Goal: Information Seeking & Learning: Understand process/instructions

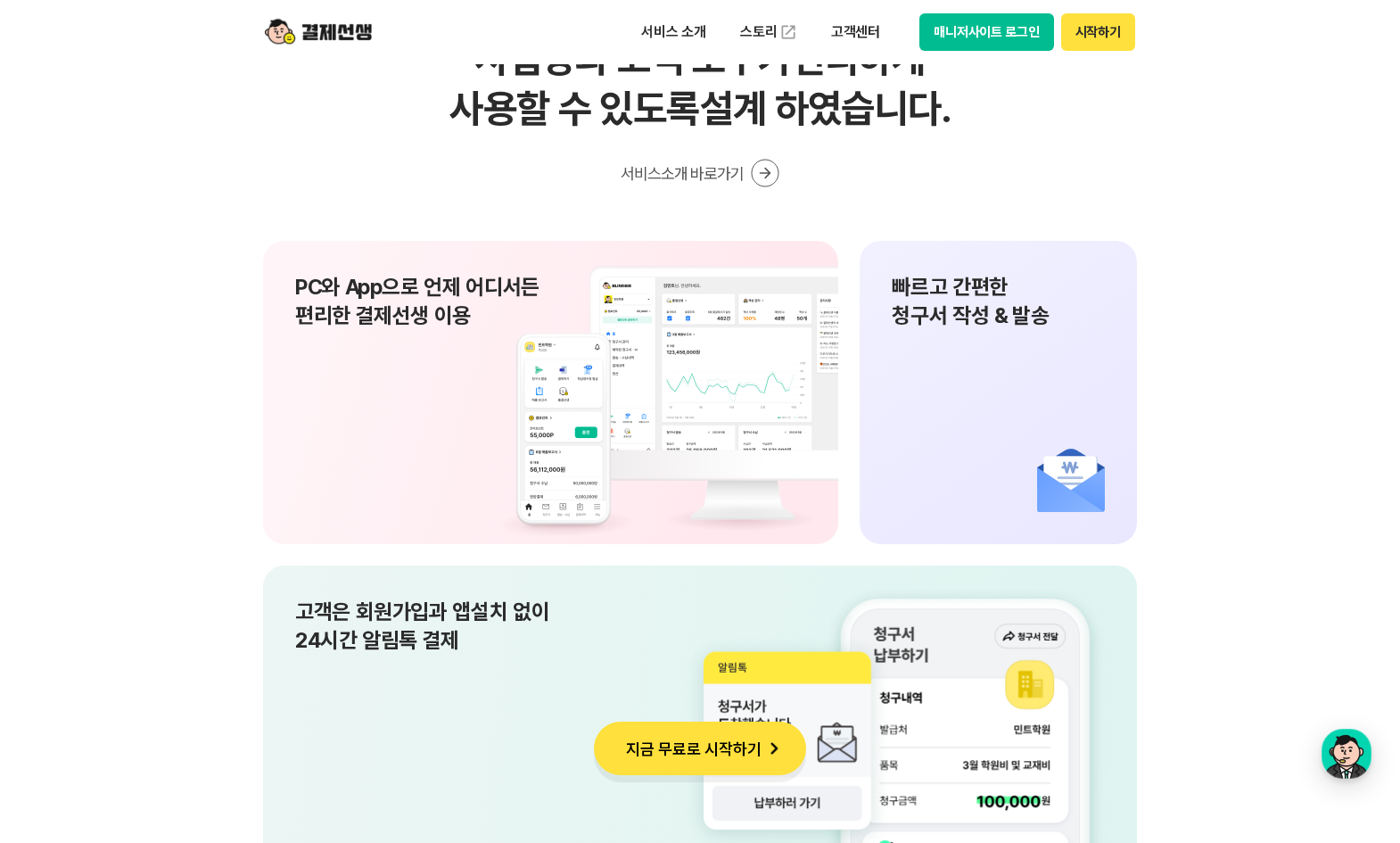
scroll to position [11671, 0]
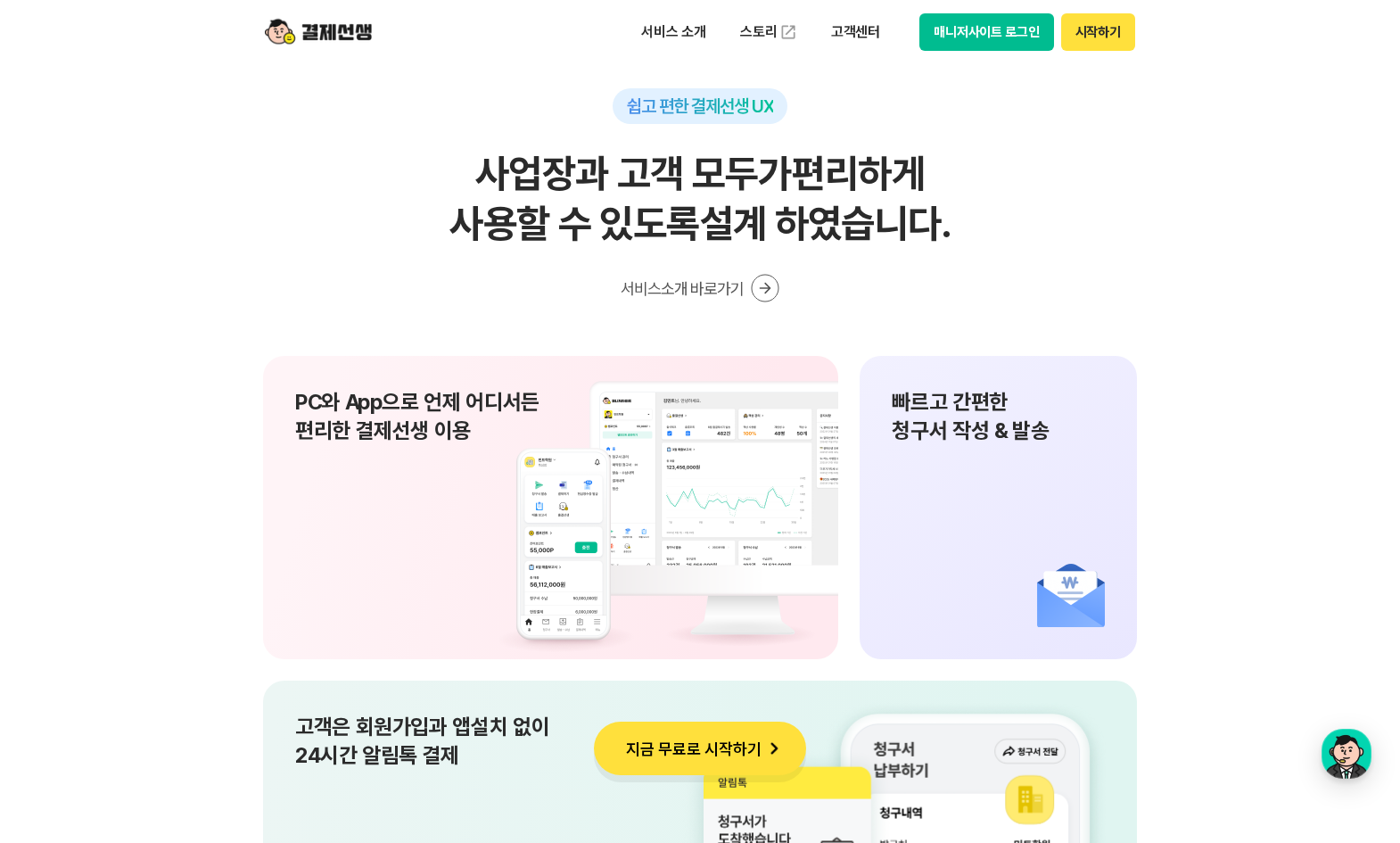
click at [958, 27] on button "매니저사이트 로그인" at bounding box center [987, 32] width 135 height 38
click at [764, 35] on link "스토리" at bounding box center [768, 32] width 82 height 36
click at [690, 41] on p "서비스 소개" at bounding box center [674, 31] width 90 height 32
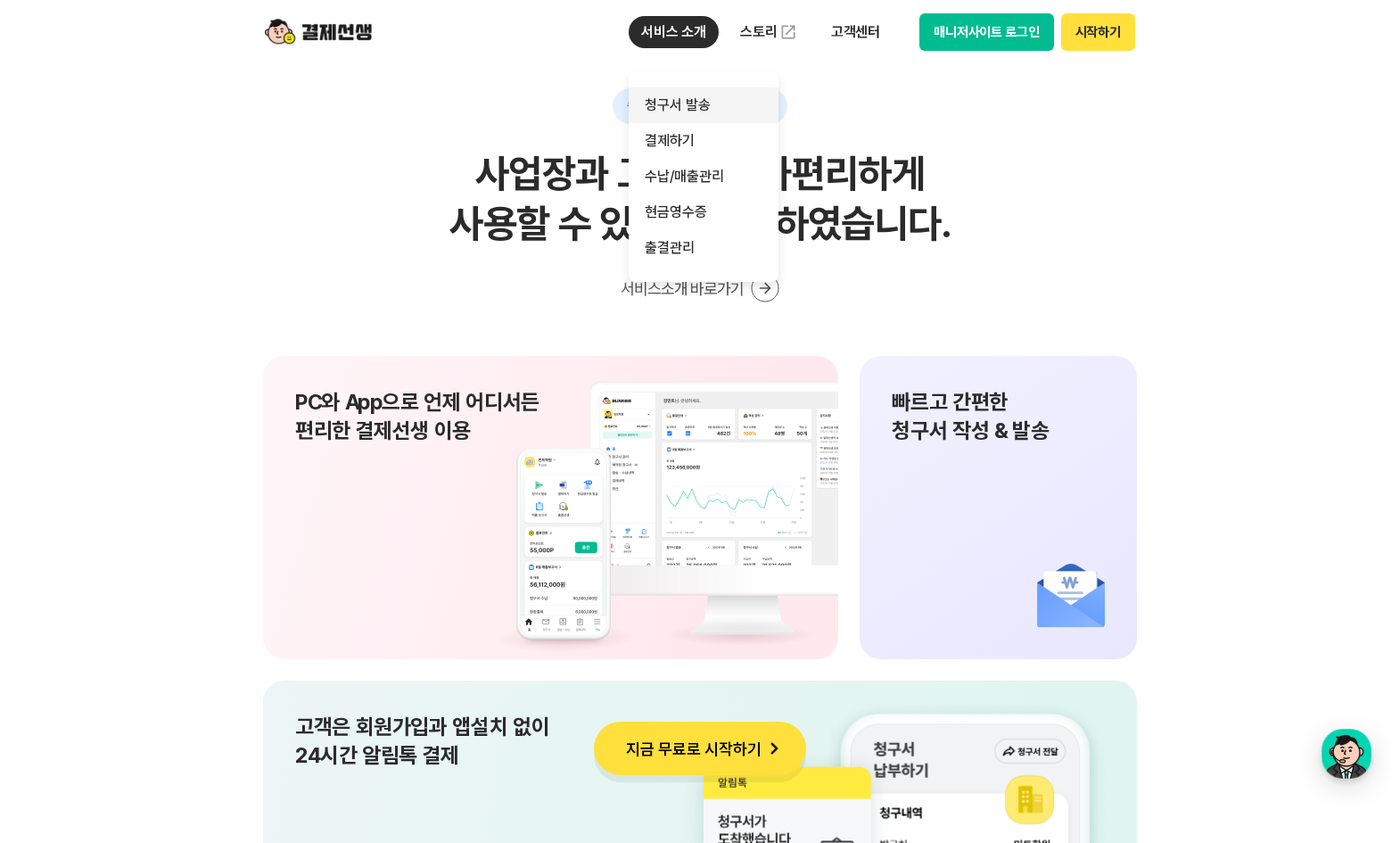
click at [709, 111] on link "청구서 발송" at bounding box center [703, 105] width 150 height 36
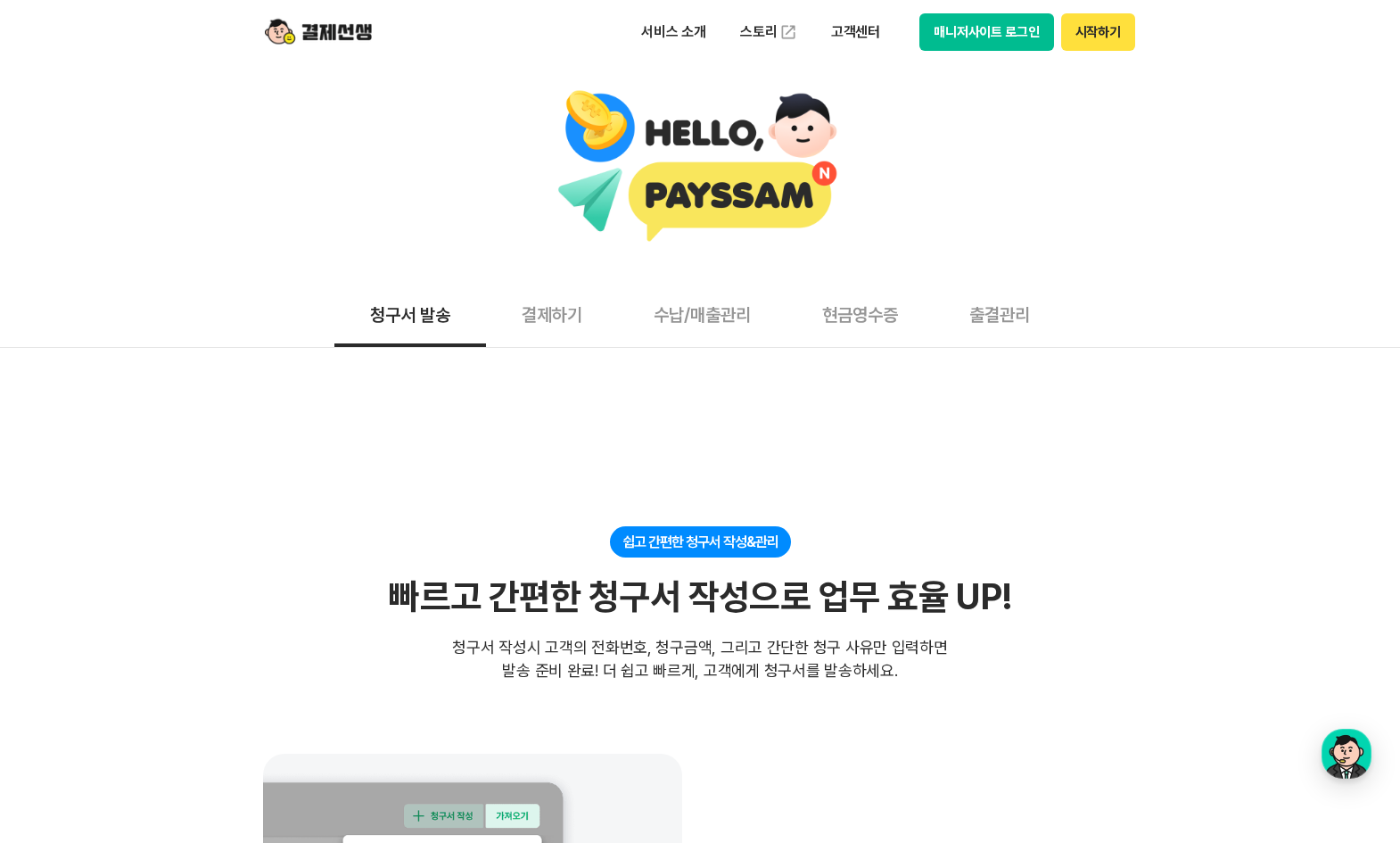
click at [1010, 316] on button "출결관리" at bounding box center [1000, 314] width 132 height 66
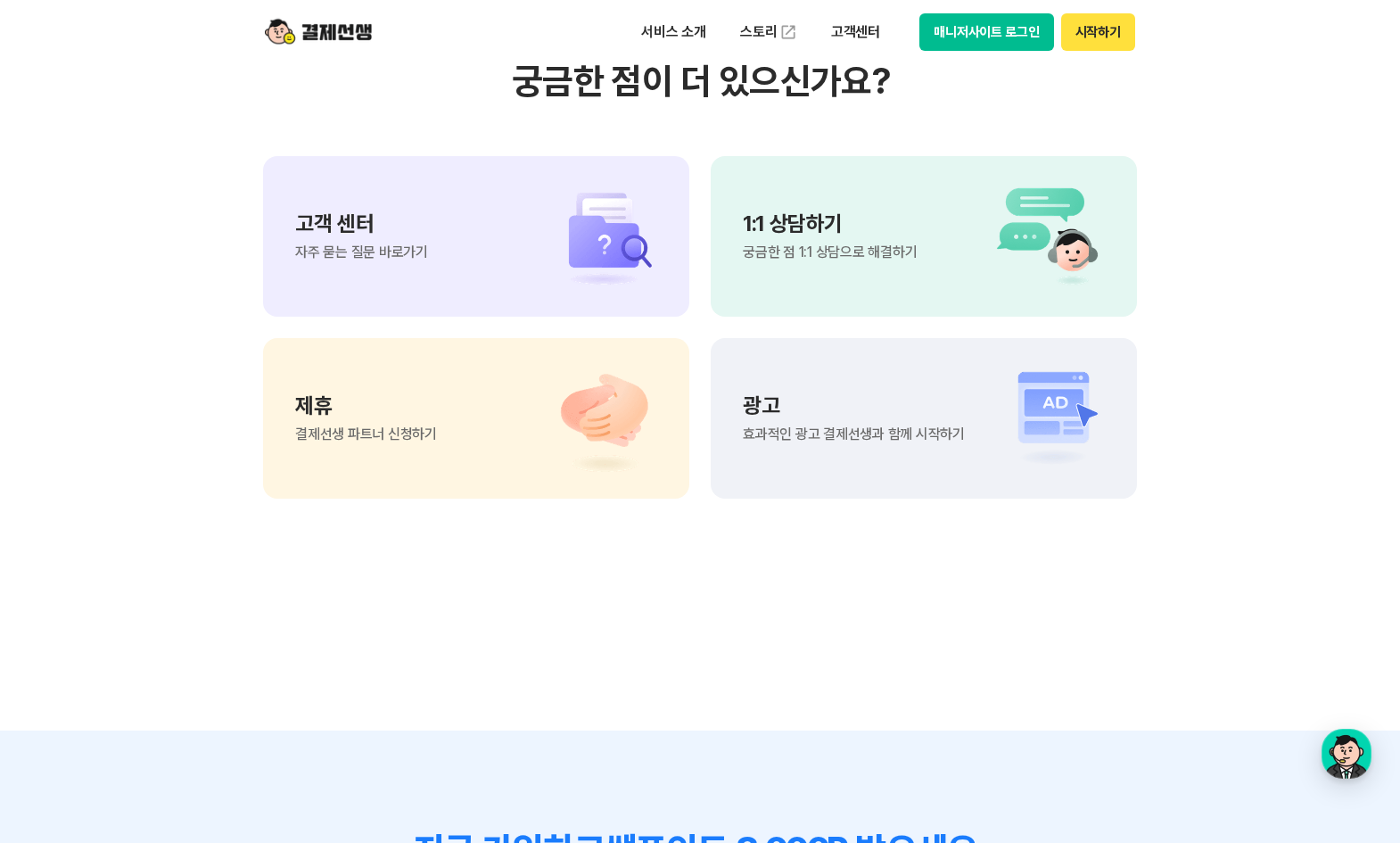
scroll to position [3795, 0]
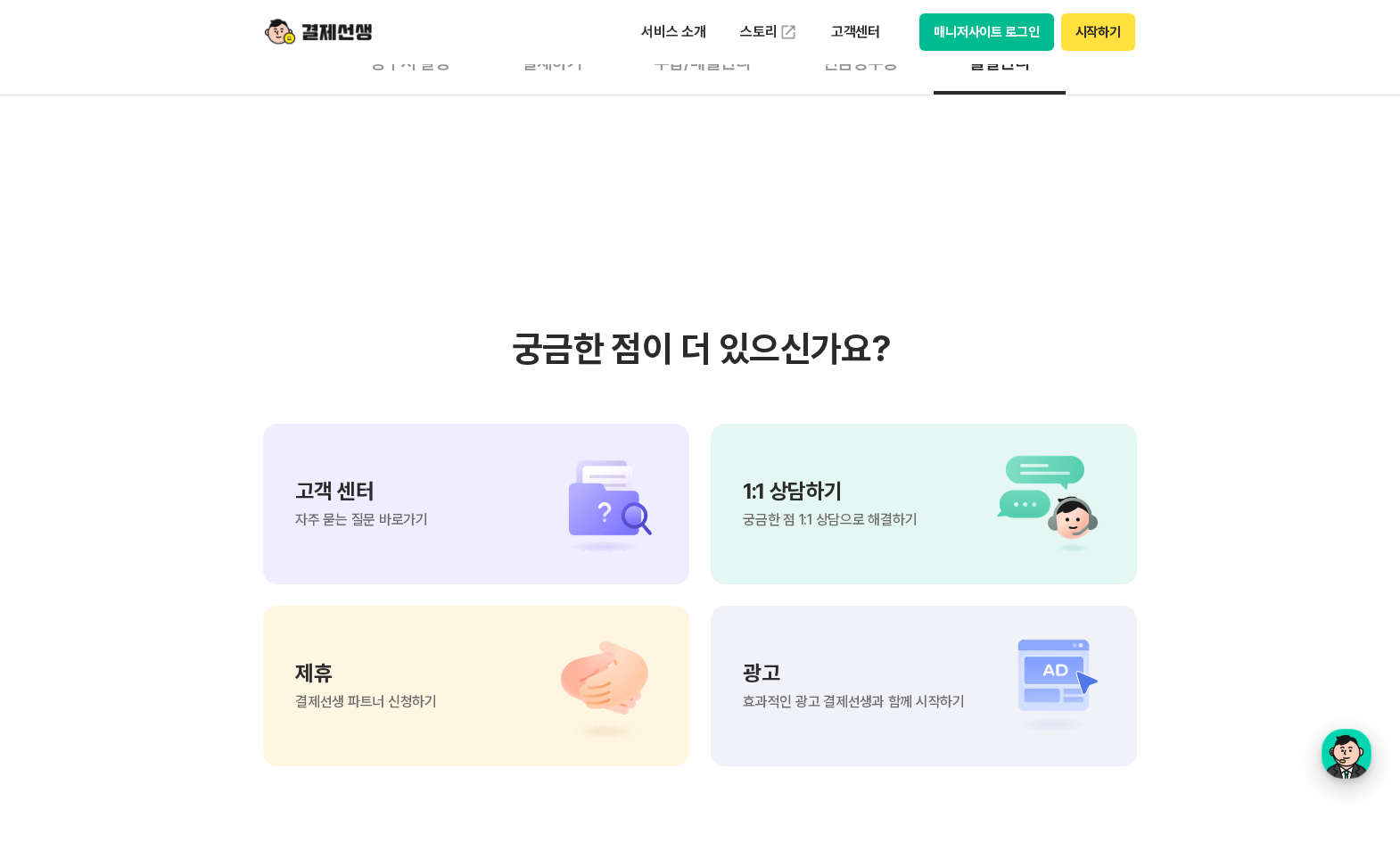
click at [1324, 759] on div "button" at bounding box center [1347, 754] width 50 height 50
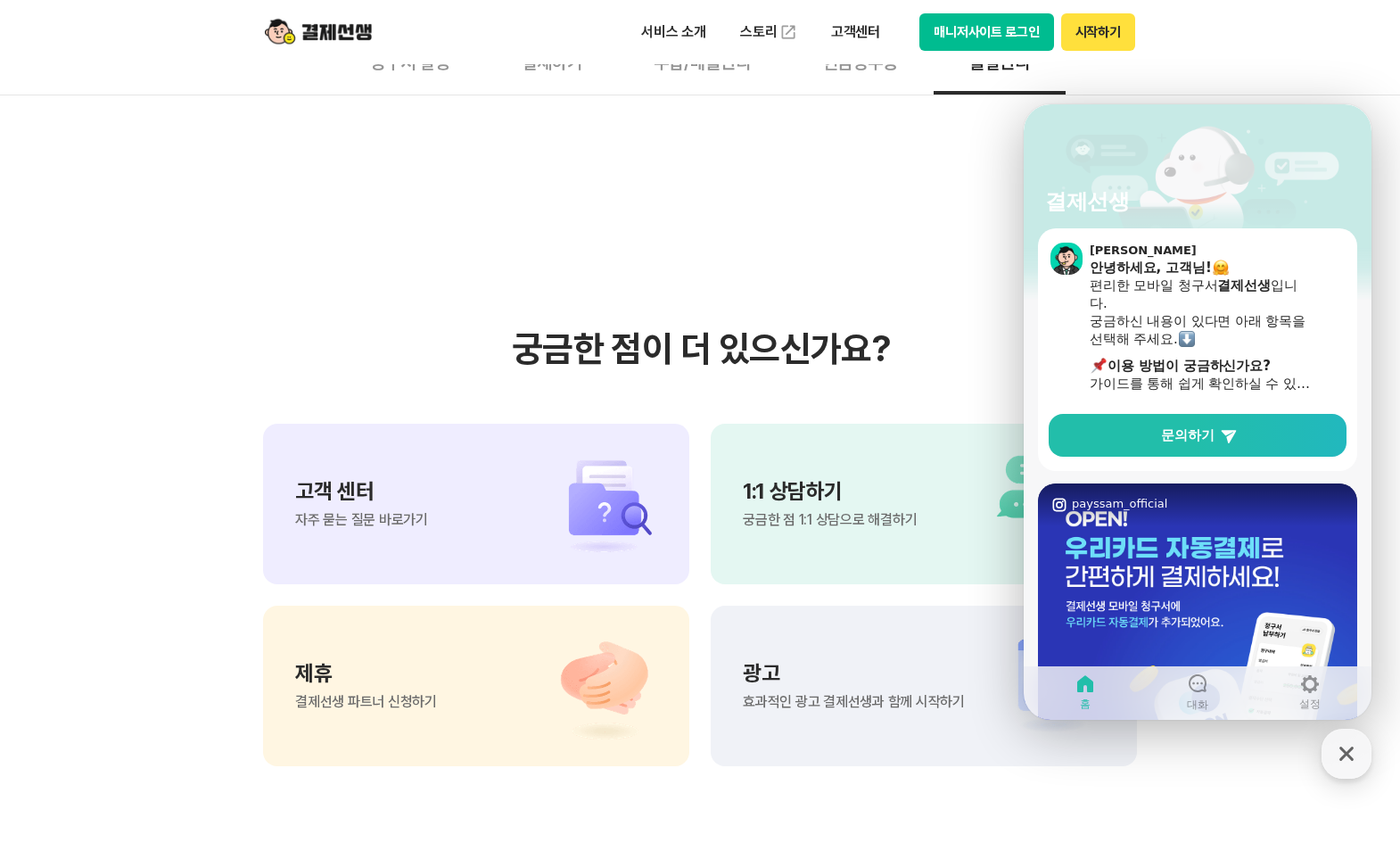
scroll to position [0, 0]
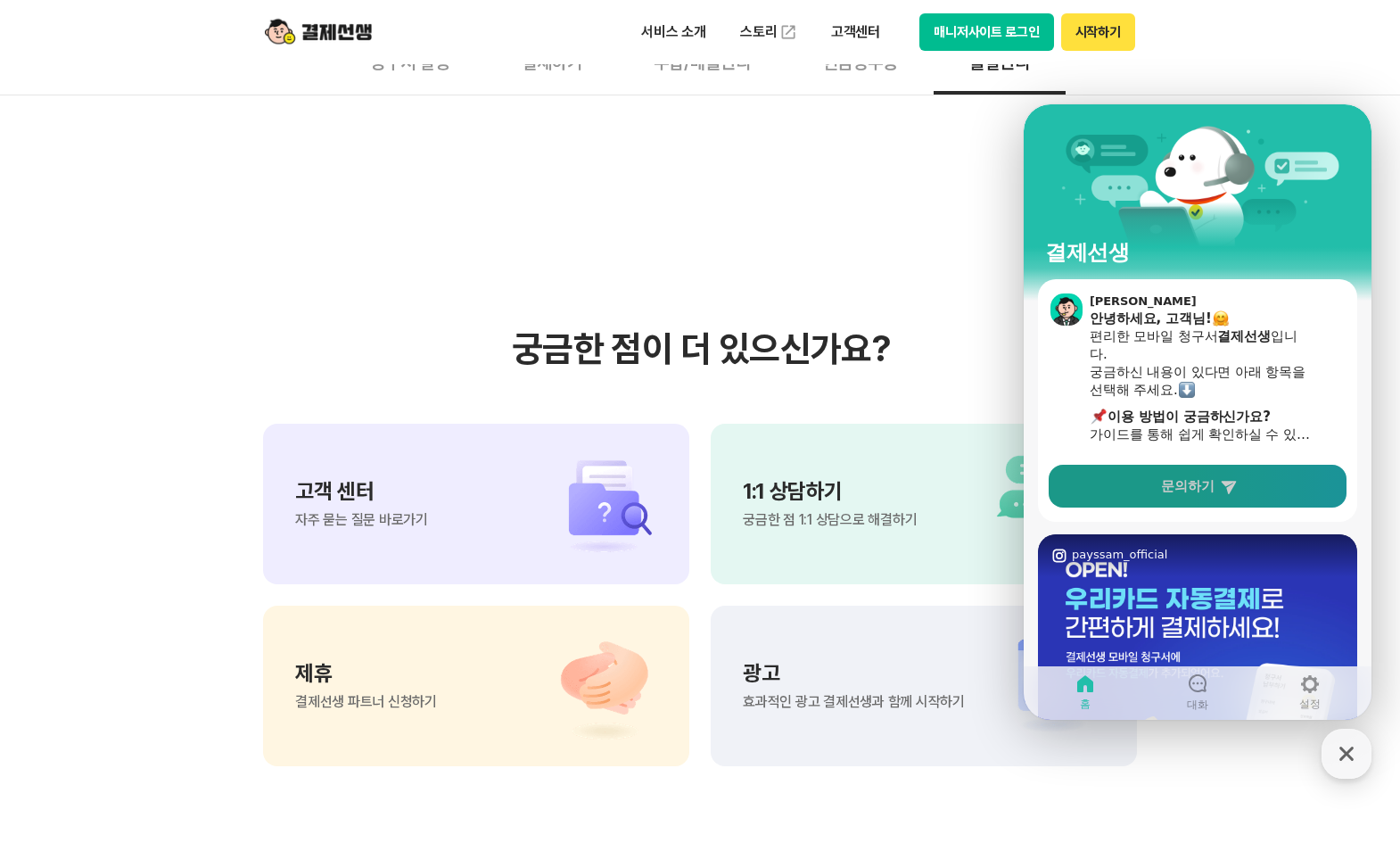
click at [1236, 501] on link "문의하기" at bounding box center [1197, 486] width 297 height 43
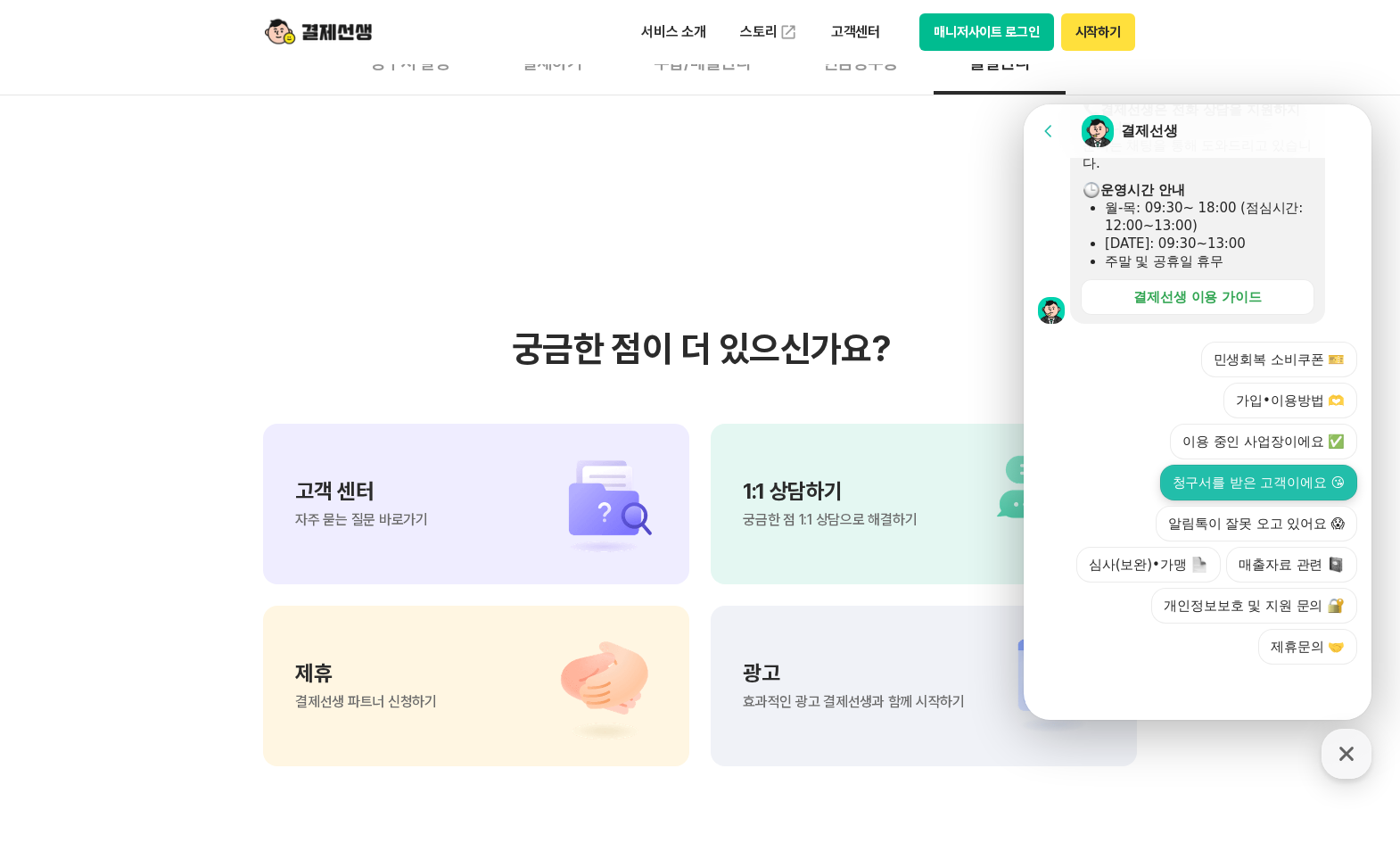
scroll to position [556, 0]
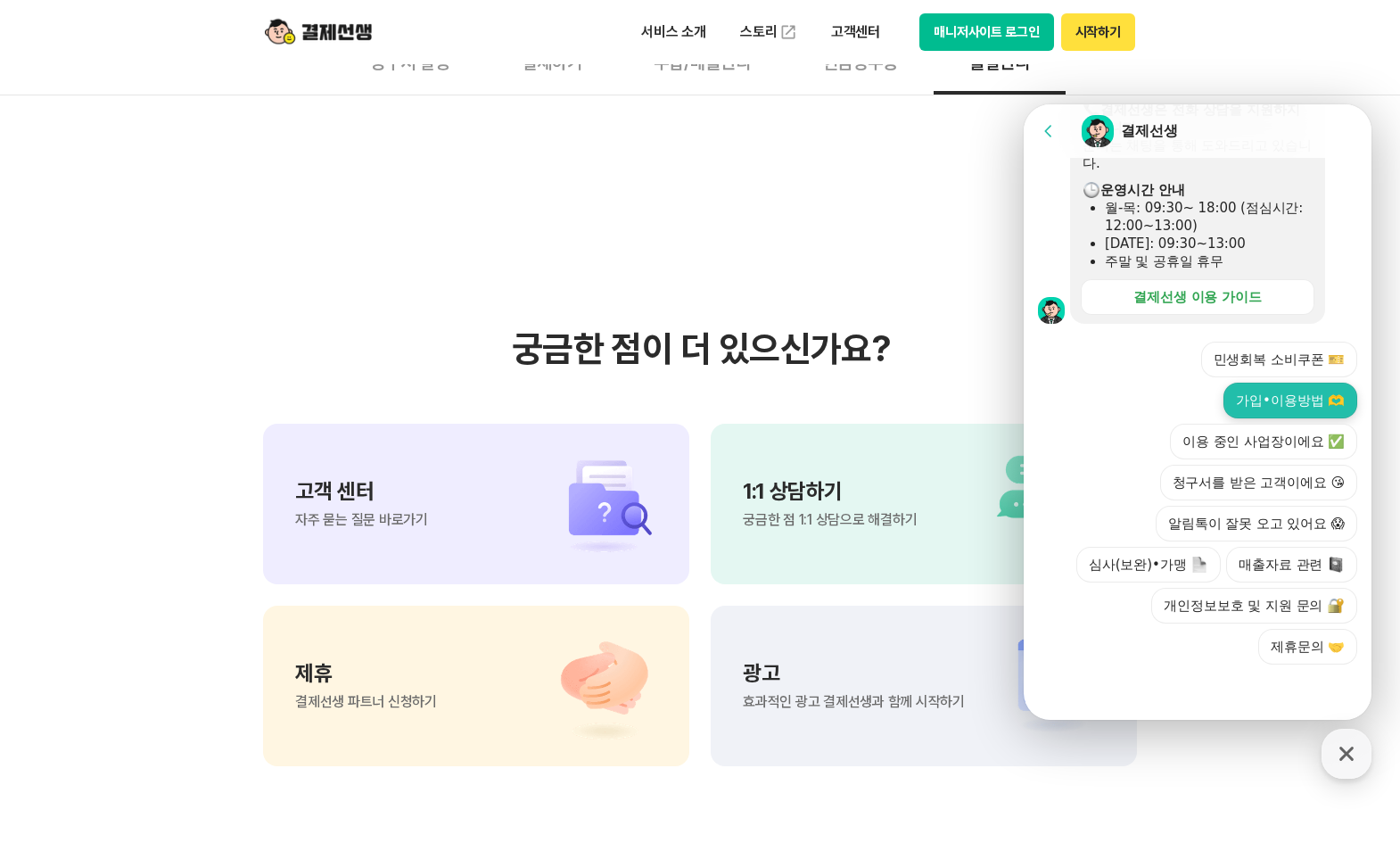
click at [1305, 396] on button "가입•이용방법 🫶" at bounding box center [1291, 400] width 134 height 36
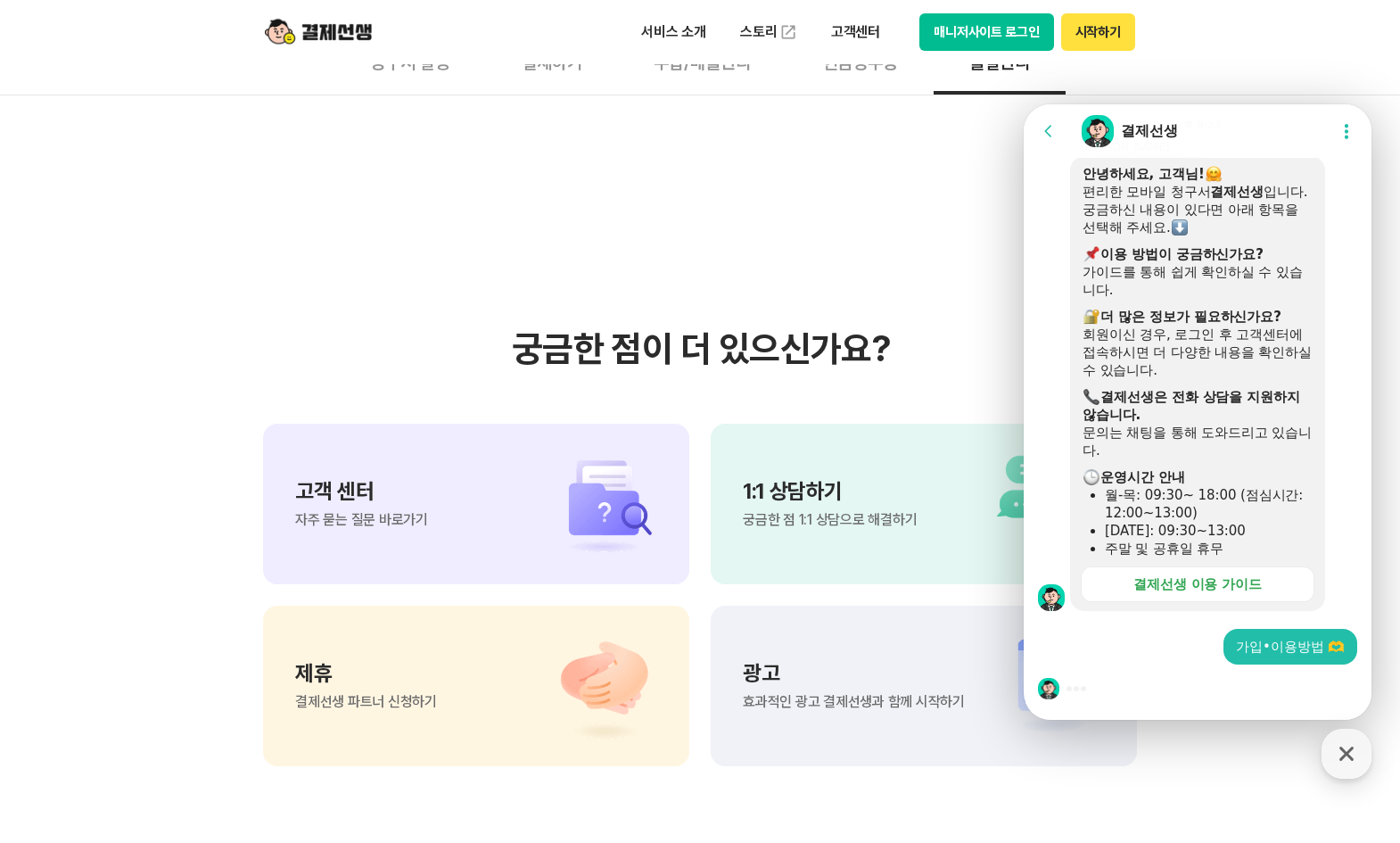
click at [908, 318] on section "궁금한 점이 더 있으신가요? 고객 센터 자주 묻는 질문 바로가기 1:1 상담하기 궁금한 점 1:1 상담으로 해결하기 제휴 결제선생 파트너 신청…" at bounding box center [700, 546] width 1400 height 903
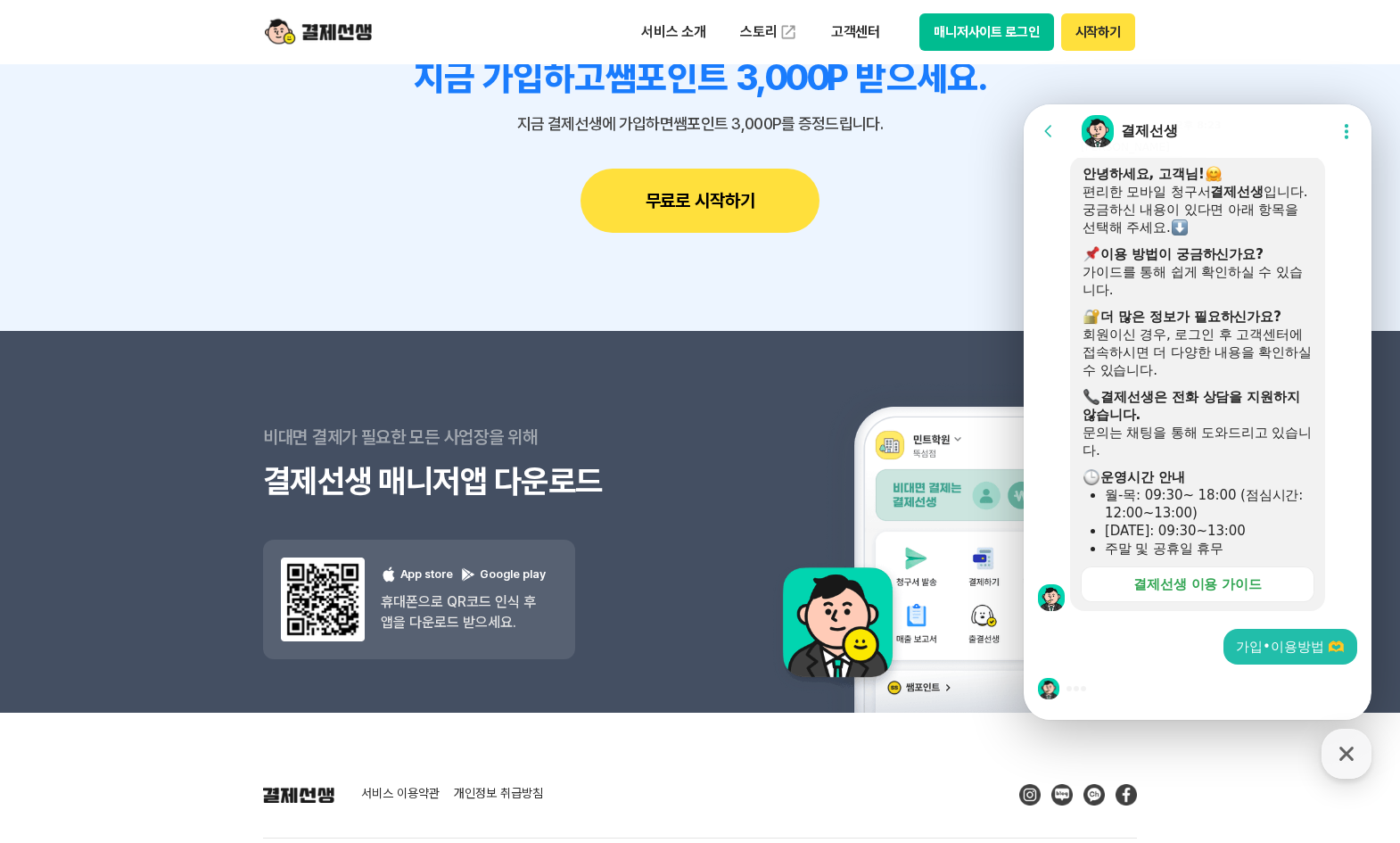
scroll to position [5044, 0]
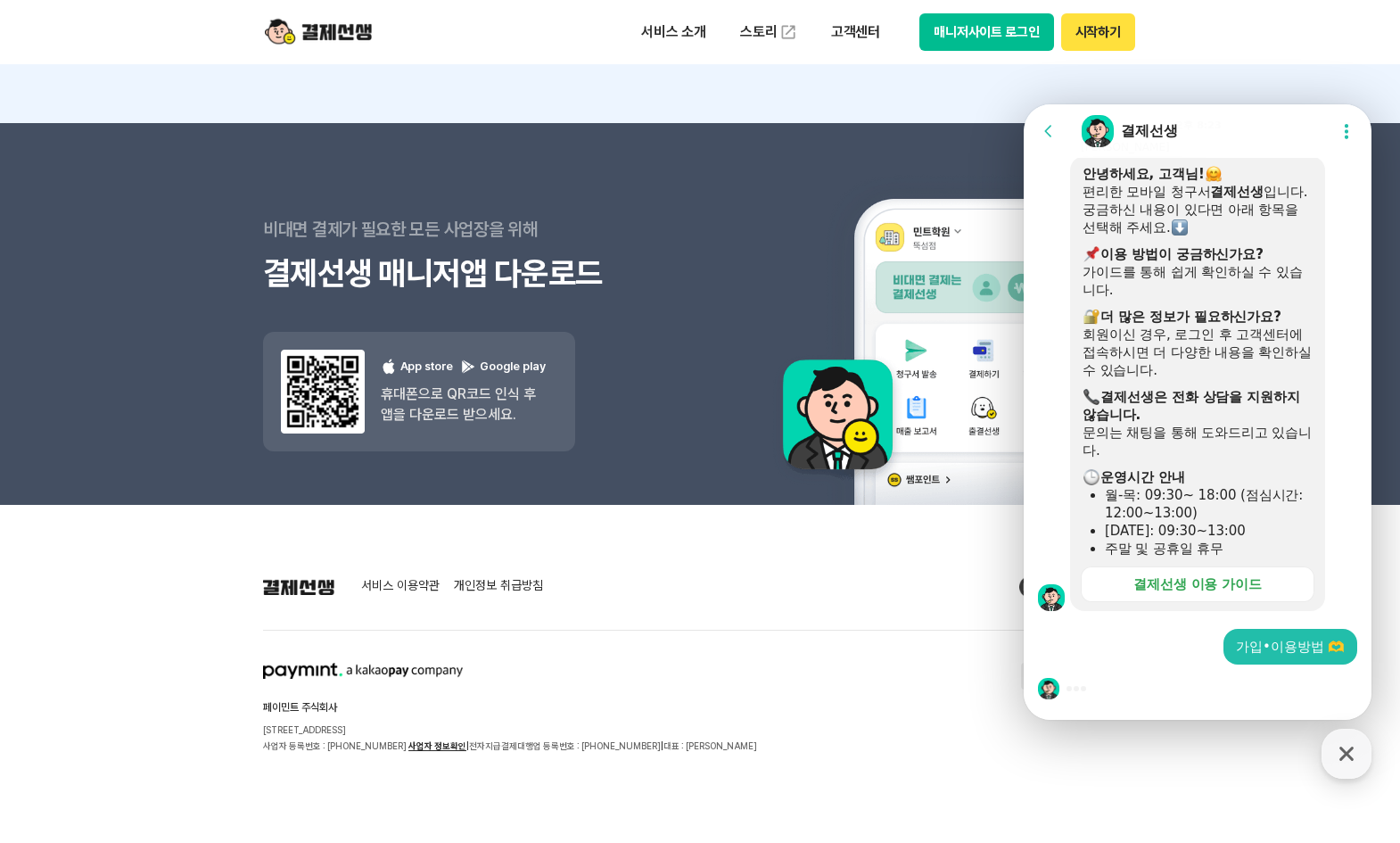
click at [330, 20] on img at bounding box center [319, 32] width 107 height 34
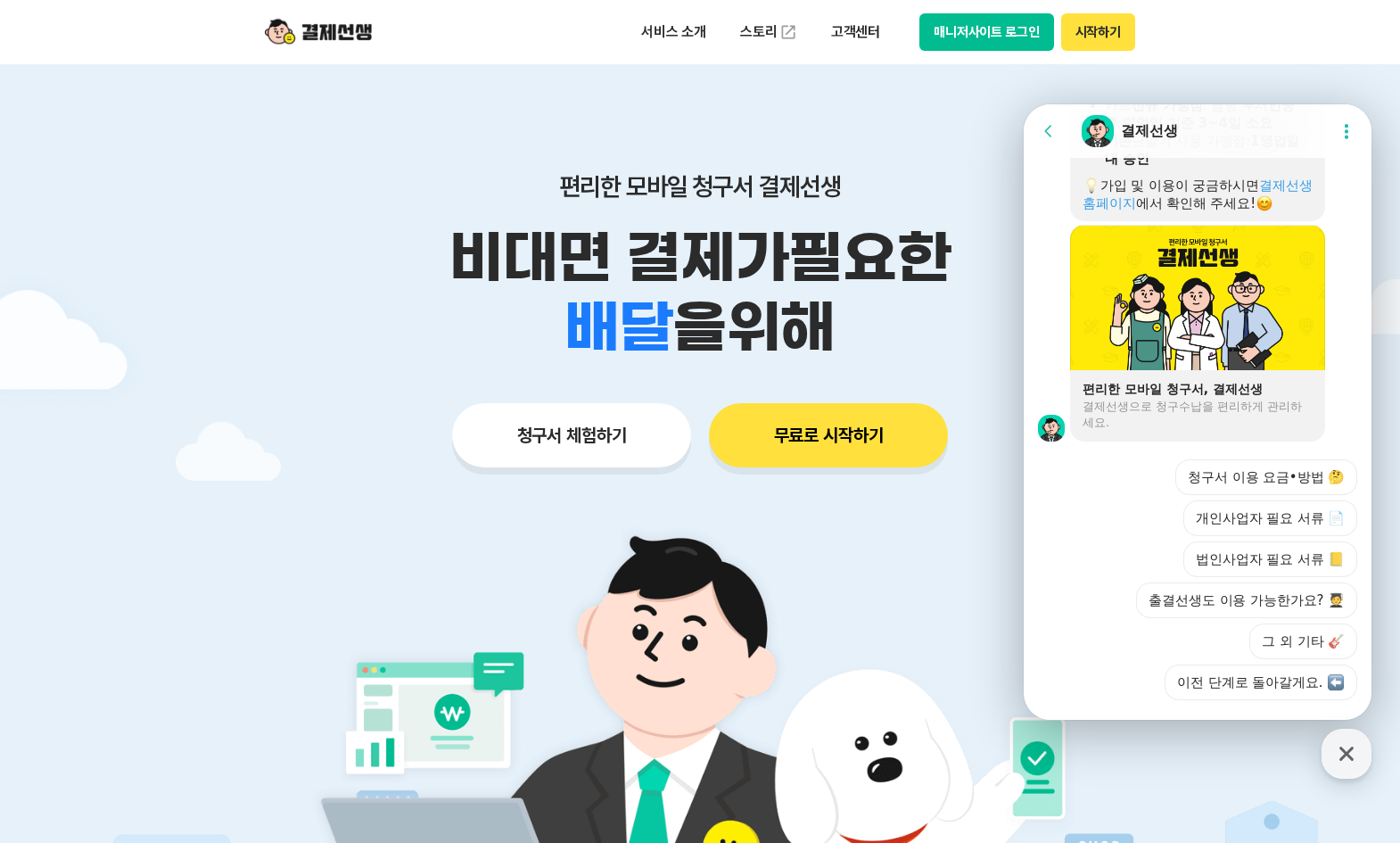
scroll to position [1360, 0]
